Goal: Information Seeking & Learning: Learn about a topic

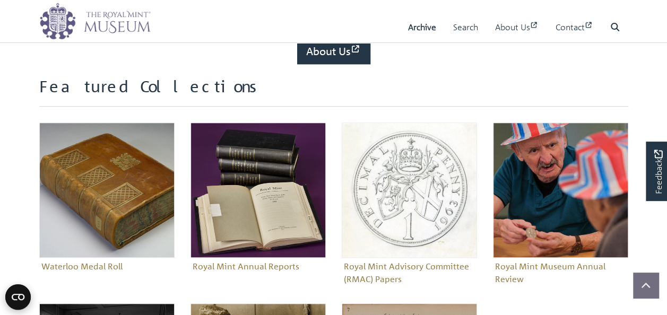
scroll to position [209, 0]
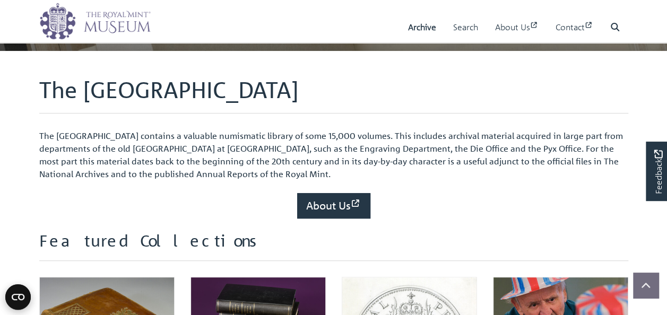
click at [253, 149] on p "The [GEOGRAPHIC_DATA] contains a valuable numismatic library of some 15,000 vol…" at bounding box center [333, 154] width 589 height 51
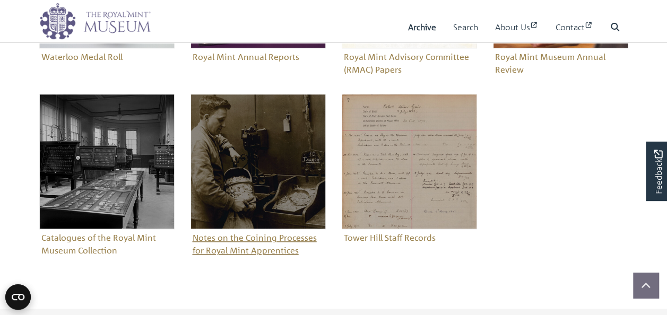
scroll to position [575, 0]
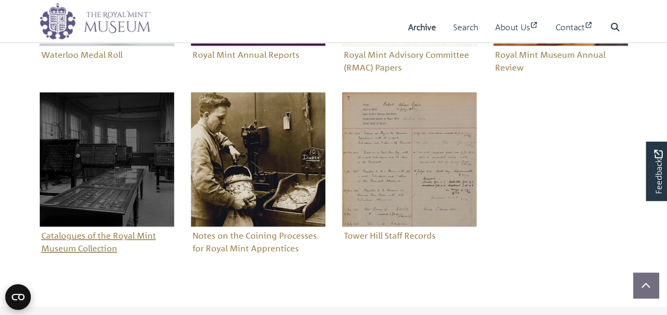
click at [109, 192] on img "Sub-collection" at bounding box center [106, 159] width 135 height 135
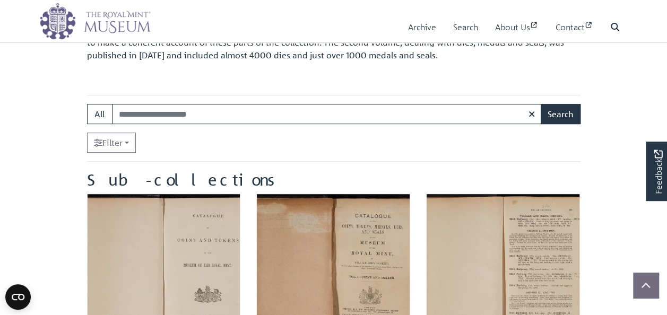
scroll to position [199, 0]
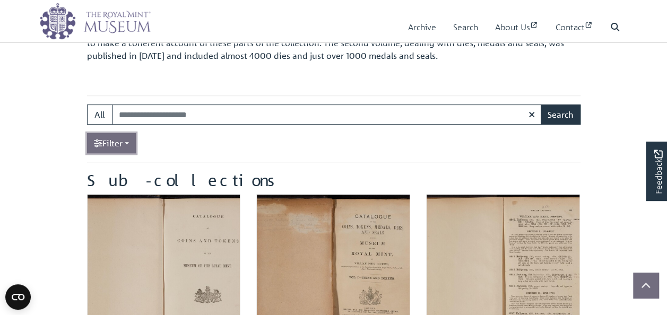
click at [104, 140] on link "Filter" at bounding box center [111, 143] width 49 height 20
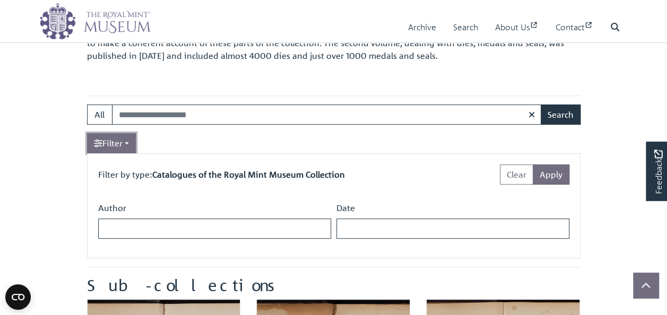
click at [104, 140] on link "Filter" at bounding box center [111, 143] width 49 height 20
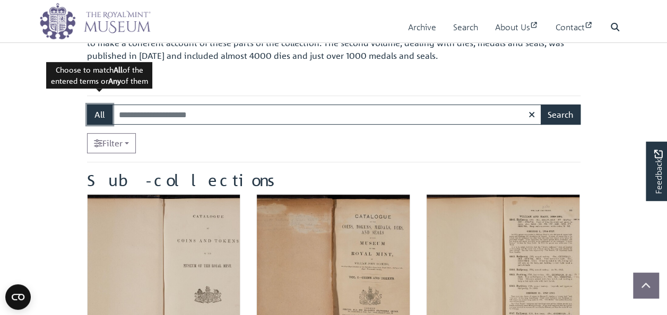
click at [103, 108] on button "All" at bounding box center [99, 115] width 25 height 20
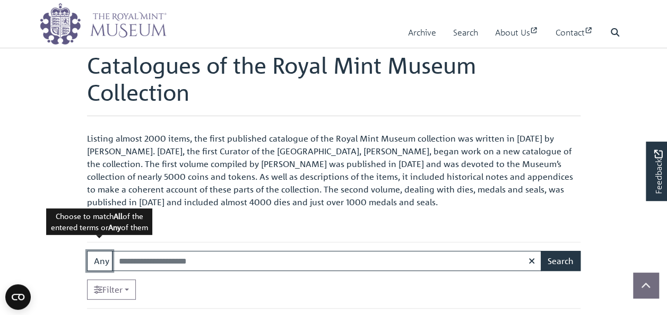
scroll to position [54, 0]
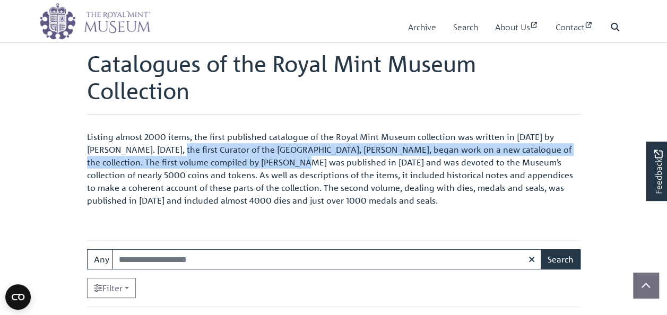
drag, startPoint x: 150, startPoint y: 146, endPoint x: 278, endPoint y: 161, distance: 128.7
click at [278, 161] on p "Listing almost 2000 items, the first published catalogue of the Royal Mint Muse…" at bounding box center [333, 169] width 493 height 76
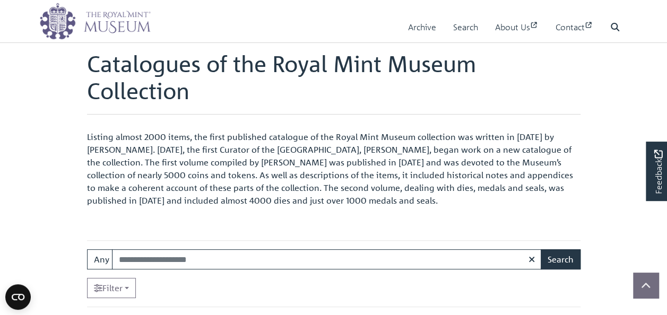
drag, startPoint x: 278, startPoint y: 161, endPoint x: 248, endPoint y: 186, distance: 38.5
click at [248, 186] on p "Listing almost 2000 items, the first published catalogue of the Royal Mint Muse…" at bounding box center [333, 169] width 493 height 76
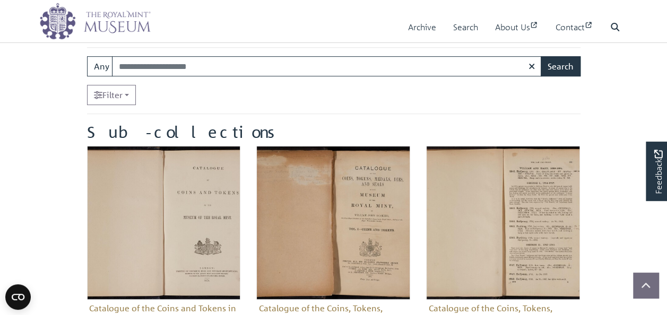
scroll to position [224, 0]
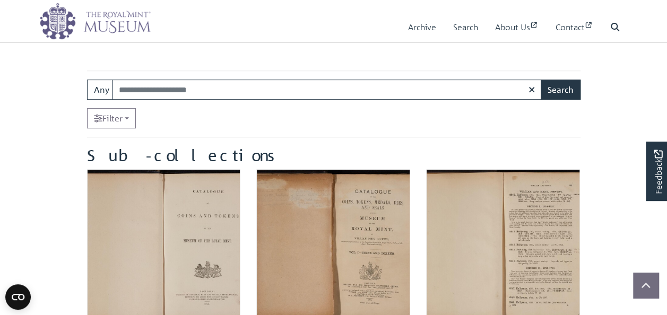
click at [115, 21] on img at bounding box center [94, 21] width 111 height 37
